Goal: Obtain resource: Download file/media

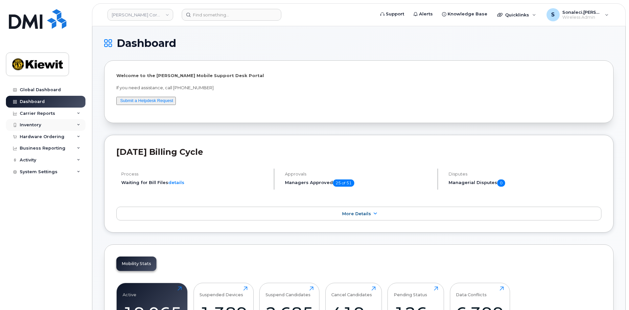
click at [36, 127] on div "Inventory" at bounding box center [30, 125] width 21 height 5
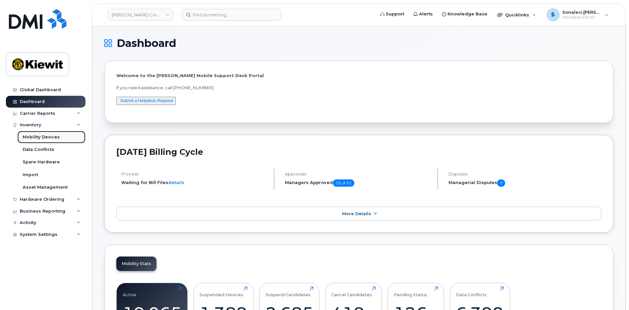
click at [38, 137] on div "Mobility Devices" at bounding box center [41, 137] width 37 height 6
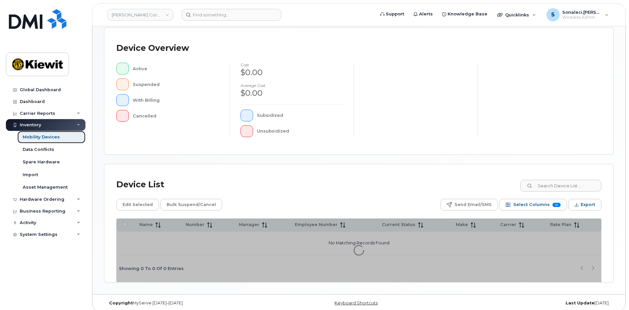
scroll to position [141, 0]
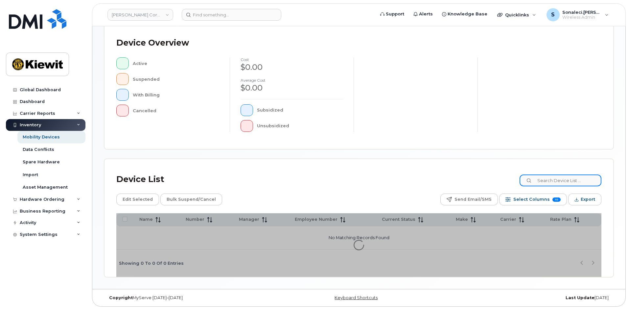
click at [544, 179] on input at bounding box center [560, 181] width 82 height 12
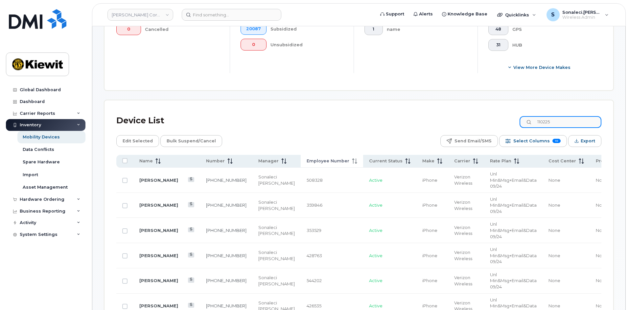
scroll to position [273, 0]
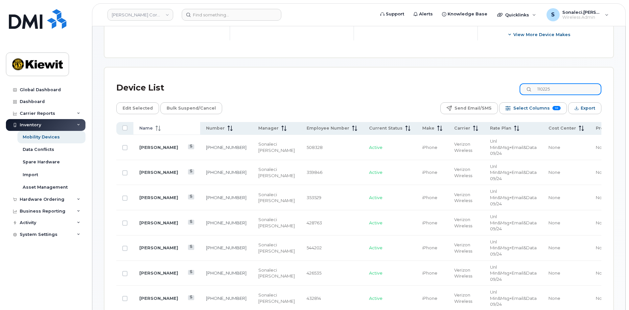
type input "110225"
click at [154, 125] on span at bounding box center [157, 128] width 8 height 6
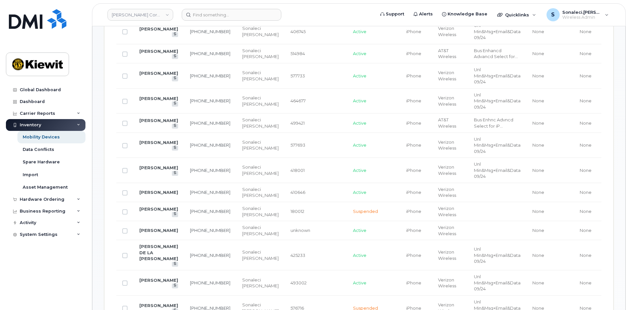
scroll to position [470, 0]
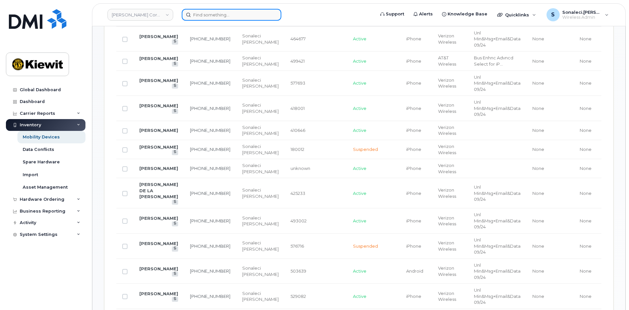
click at [215, 16] on input at bounding box center [232, 15] width 100 height 12
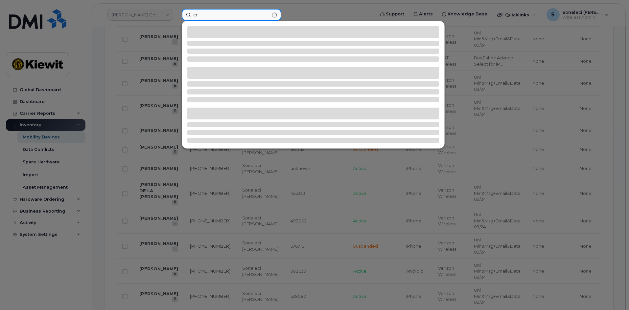
type input "c"
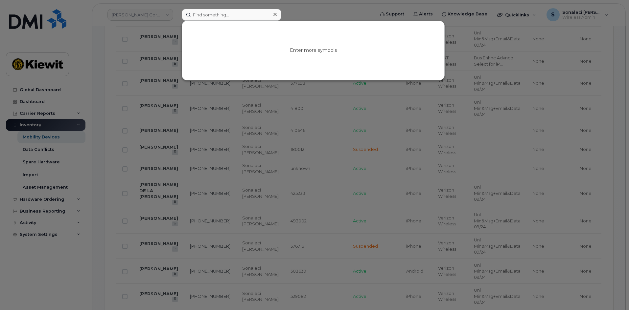
click at [302, 9] on div at bounding box center [314, 155] width 629 height 310
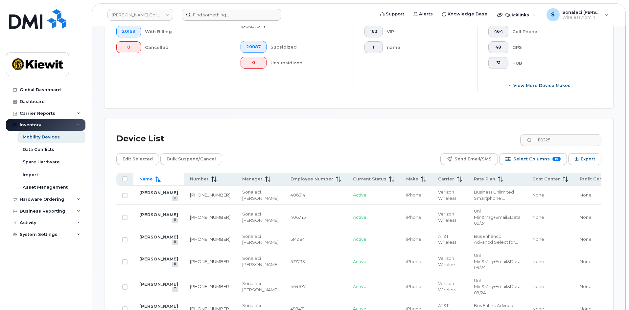
scroll to position [240, 0]
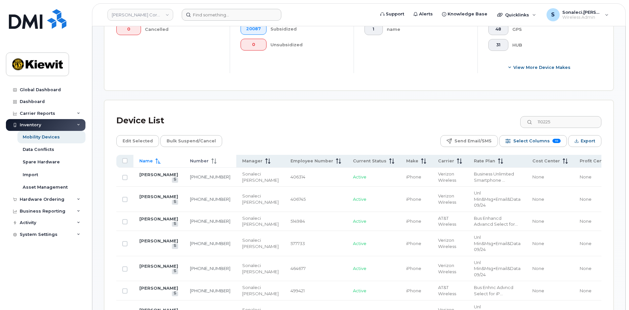
click at [211, 159] on icon at bounding box center [213, 161] width 5 height 5
click at [190, 158] on span "Number" at bounding box center [199, 161] width 19 height 6
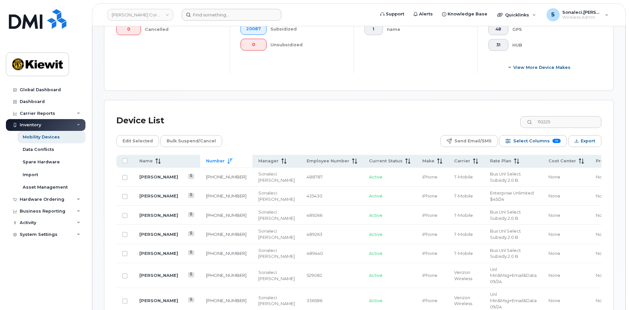
drag, startPoint x: 186, startPoint y: 152, endPoint x: 194, endPoint y: 68, distance: 84.8
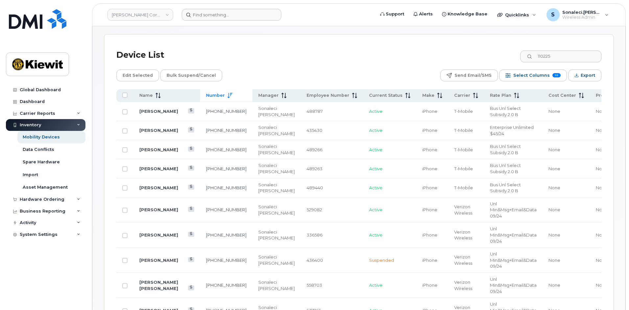
click at [151, 93] on span "Name" at bounding box center [145, 96] width 13 height 6
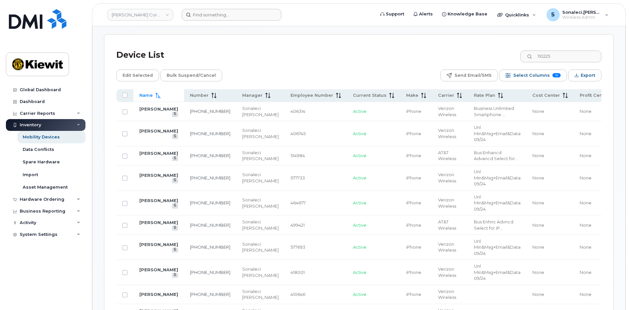
click at [150, 93] on span "Name" at bounding box center [145, 96] width 13 height 6
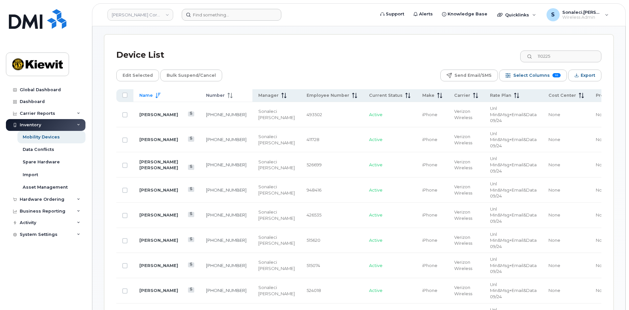
click at [206, 93] on span "Number" at bounding box center [215, 96] width 19 height 6
drag, startPoint x: 193, startPoint y: 89, endPoint x: 293, endPoint y: 75, distance: 101.5
click at [293, 75] on div "Edit Selected Bulk Suspend/Cancel Send Email/SMS Select Columns 10 Filter Refre…" at bounding box center [358, 76] width 485 height 12
click at [542, 71] on span "Select Columns" at bounding box center [531, 76] width 36 height 10
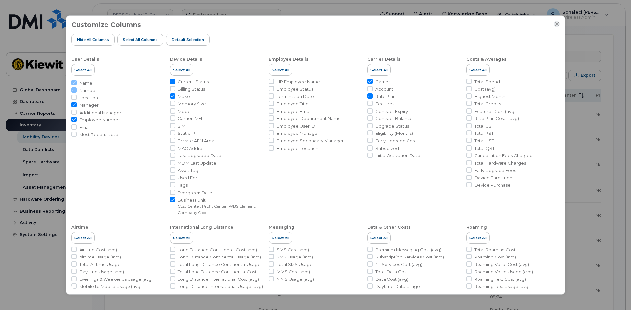
click at [558, 23] on icon "Close" at bounding box center [556, 23] width 5 height 5
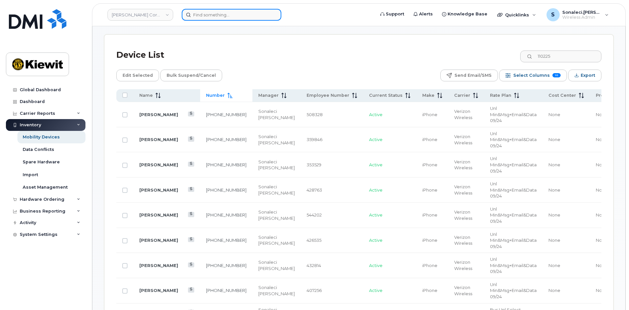
drag, startPoint x: 191, startPoint y: 114, endPoint x: 212, endPoint y: 14, distance: 102.0
click at [210, 13] on input at bounding box center [232, 15] width 100 height 12
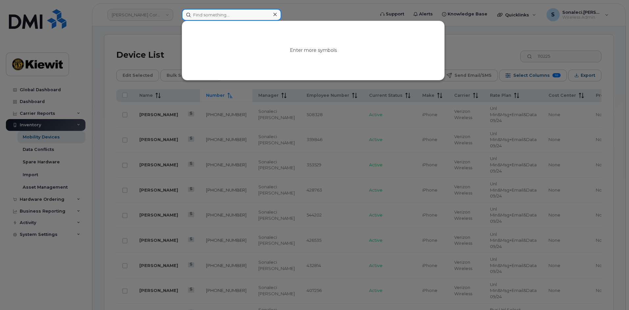
paste input "[PHONE_NUMBER]"
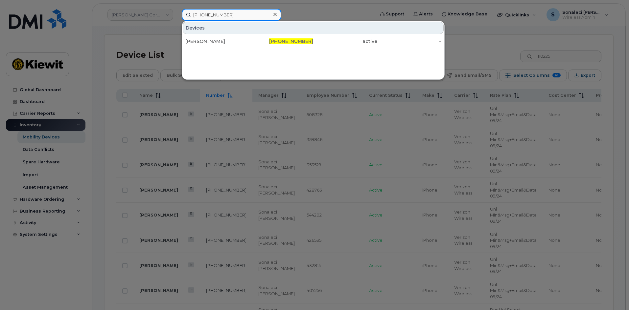
type input "[PHONE_NUMBER]"
click at [466, 44] on div at bounding box center [314, 155] width 629 height 310
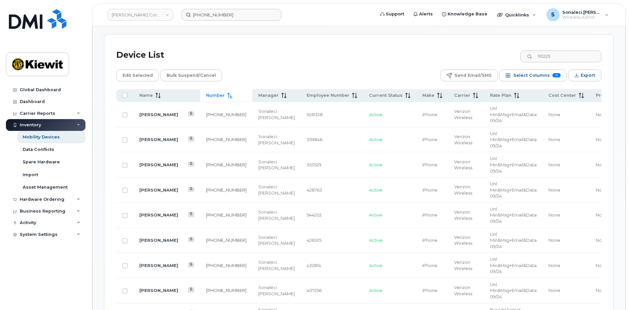
drag, startPoint x: 581, startPoint y: 70, endPoint x: 492, endPoint y: 47, distance: 92.3
click at [476, 49] on div "Device List 110225" at bounding box center [358, 55] width 485 height 17
click at [596, 73] on button "Export" at bounding box center [584, 76] width 33 height 12
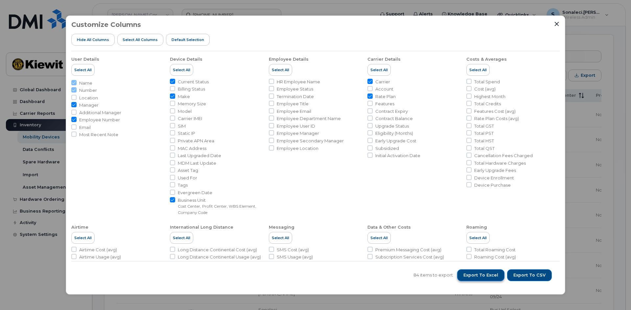
click at [490, 275] on span "Export to Excel" at bounding box center [480, 276] width 35 height 6
click at [490, 274] on span "Export to Excel" at bounding box center [480, 276] width 35 height 6
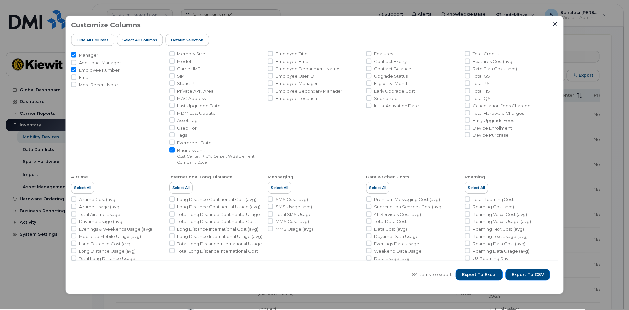
scroll to position [0, 0]
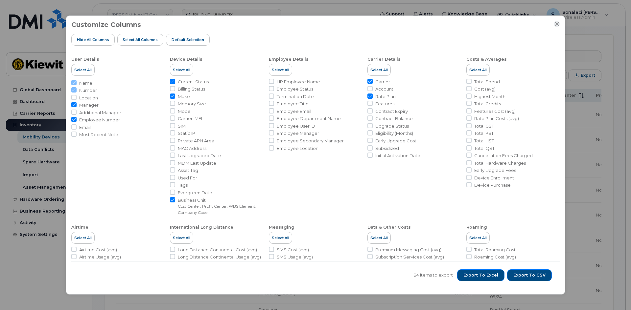
click at [557, 24] on icon "Close" at bounding box center [556, 24] width 4 height 4
